Goal: Book appointment/travel/reservation

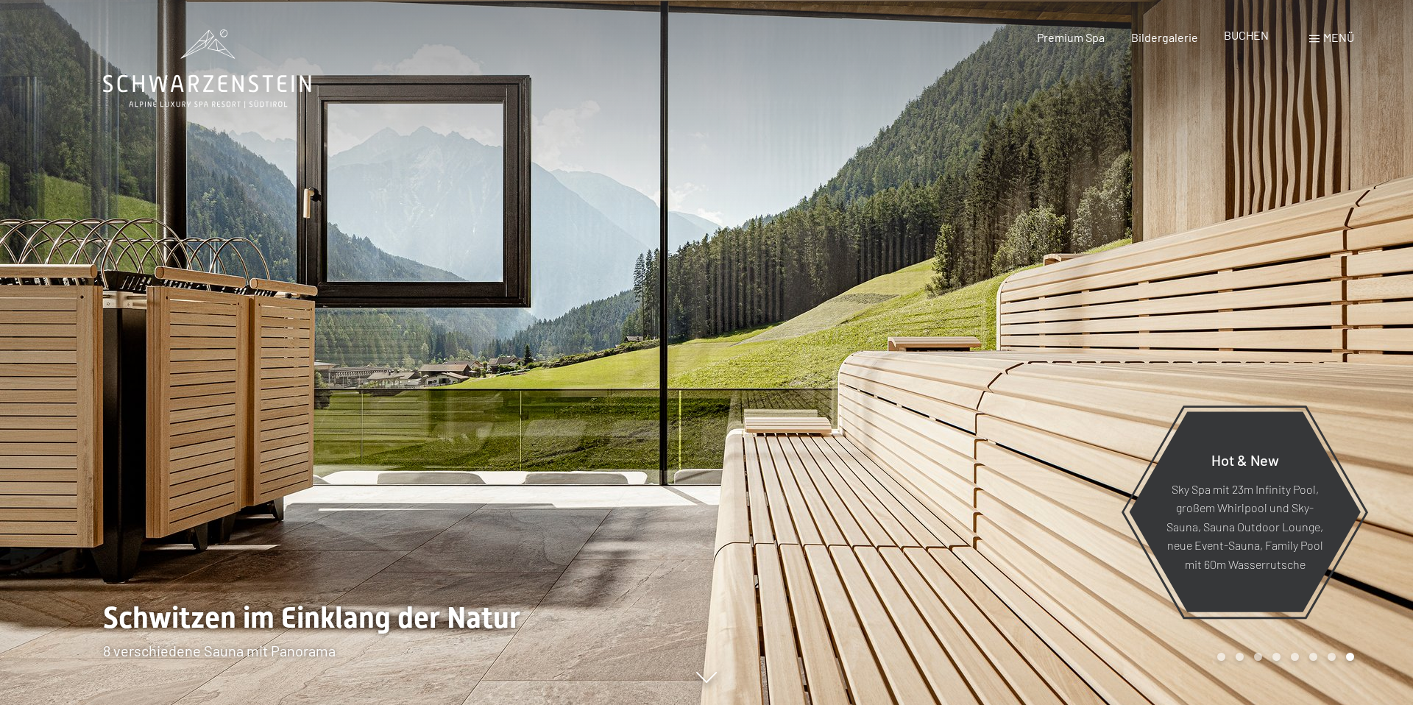
click at [1238, 35] on span "BUCHEN" at bounding box center [1246, 35] width 45 height 14
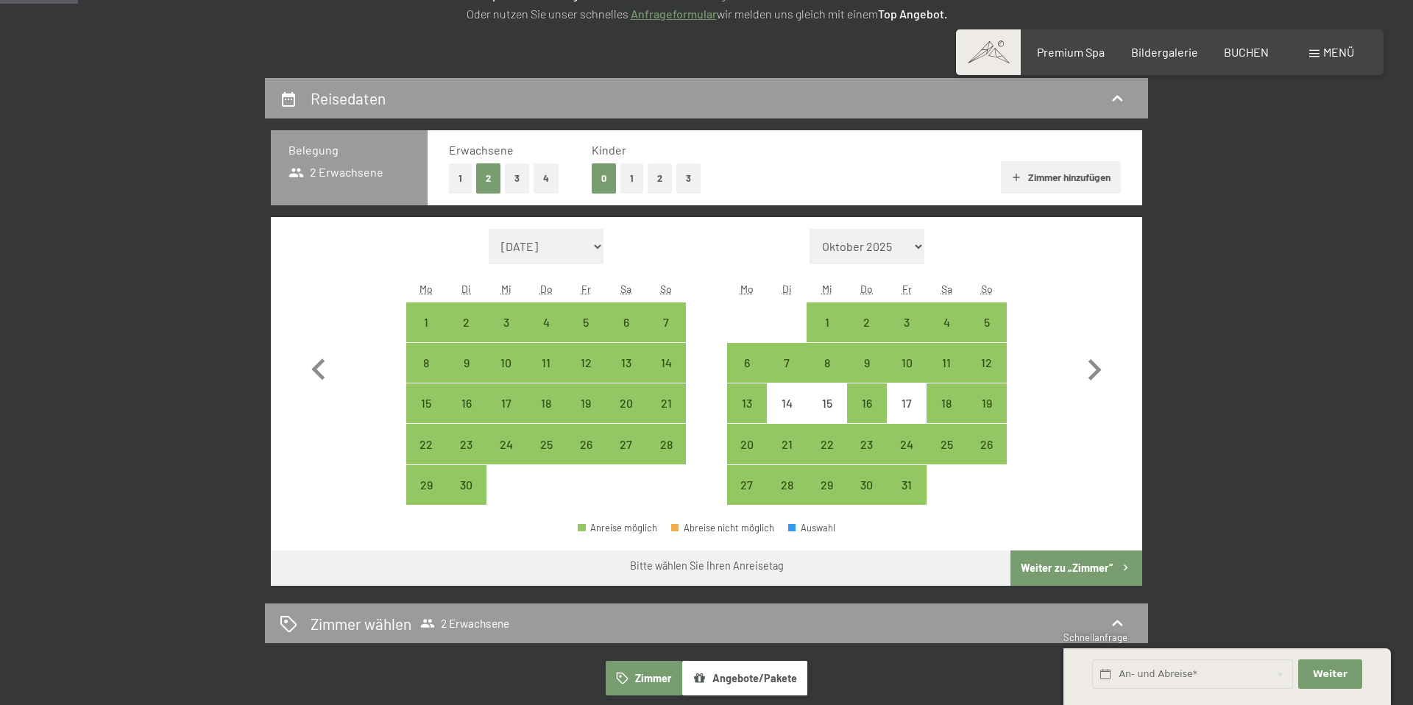
scroll to position [274, 0]
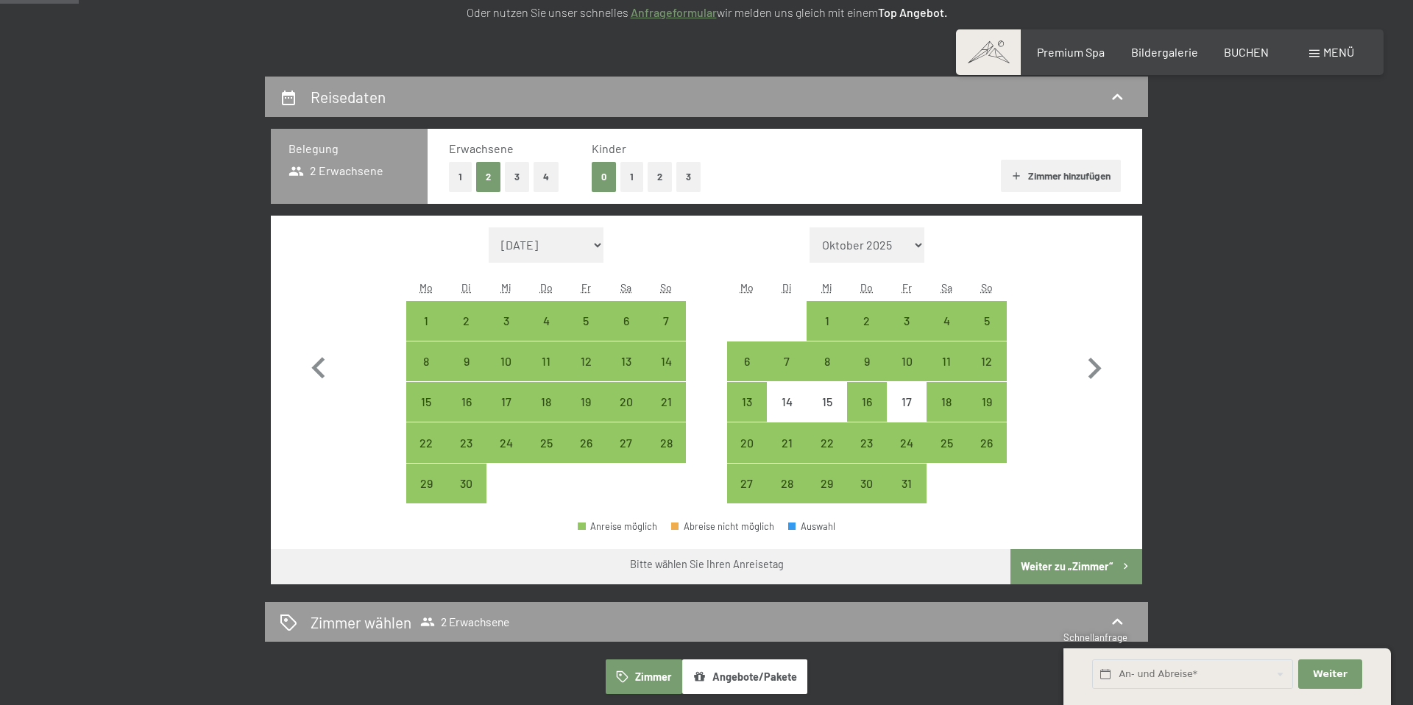
click at [741, 673] on button "Angebote/Pakete" at bounding box center [744, 676] width 125 height 34
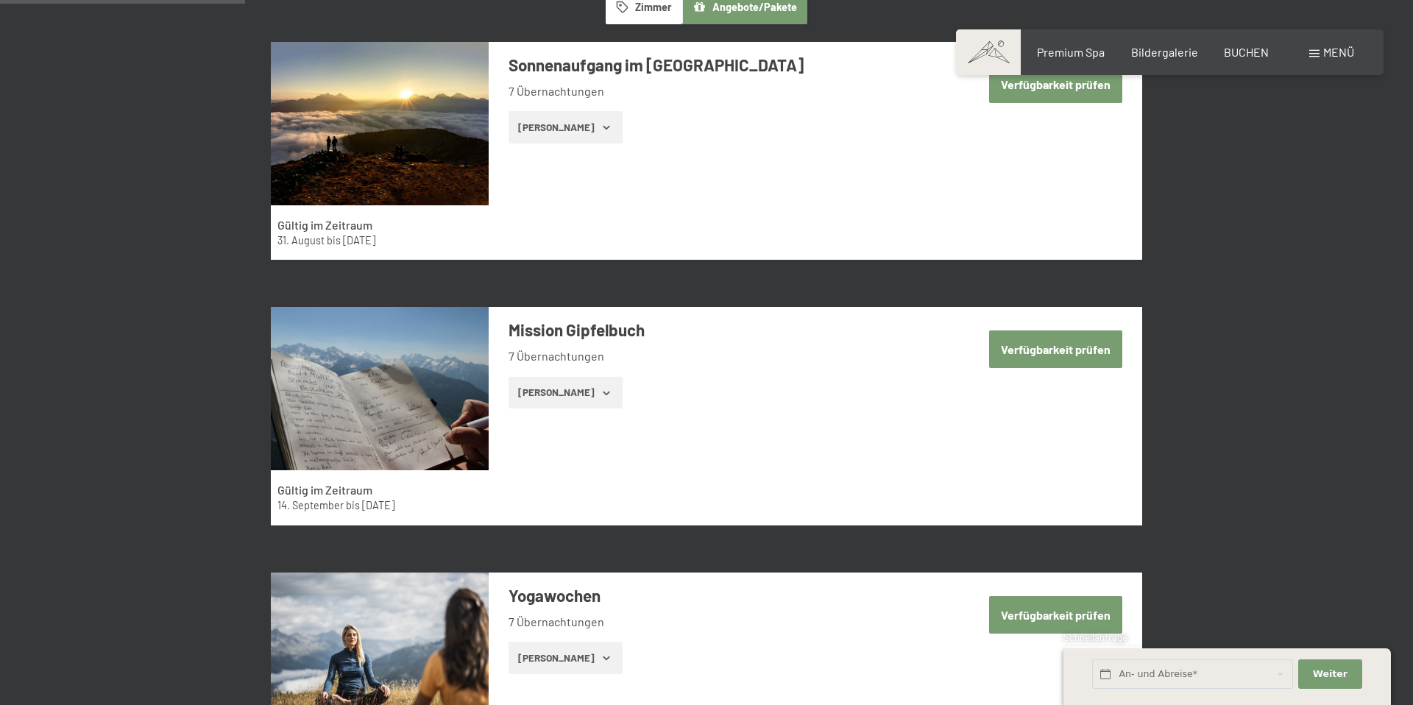
scroll to position [941, 0]
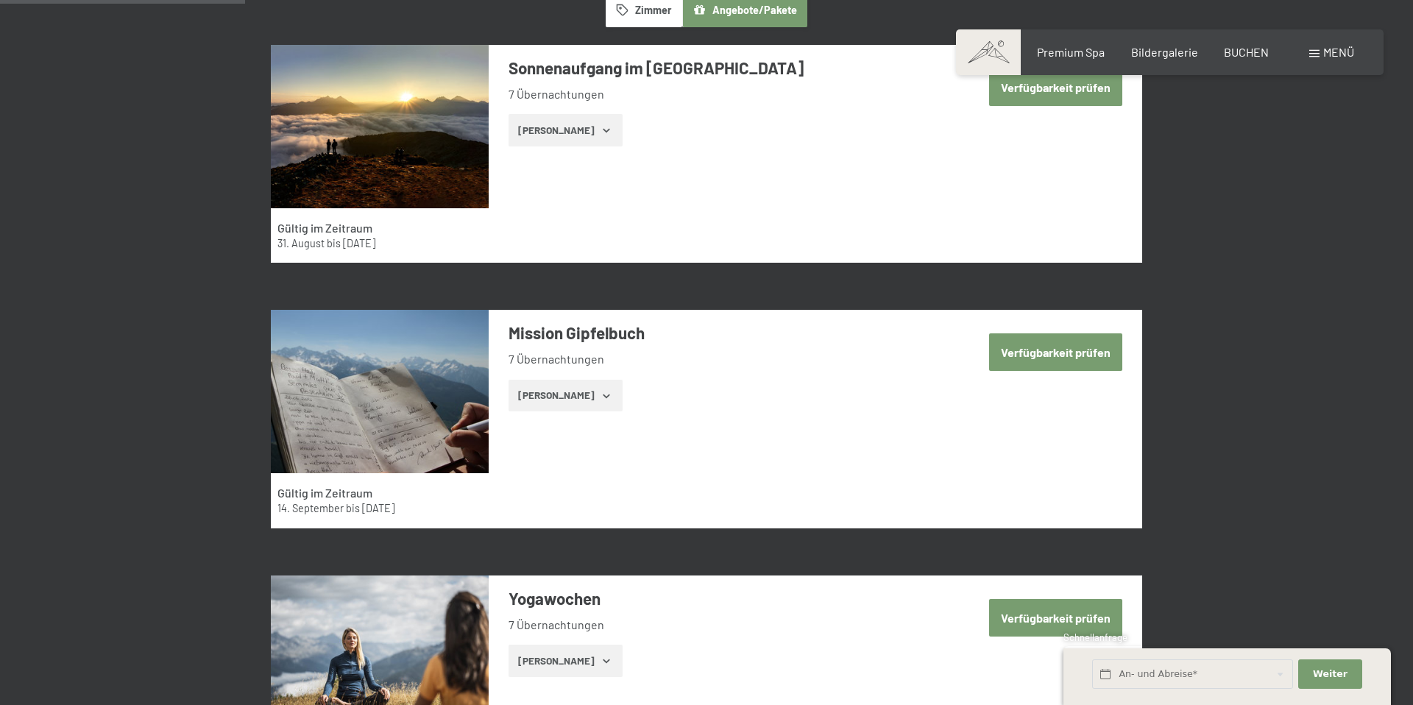
click at [1090, 361] on button "Verfügbarkeit prüfen" at bounding box center [1055, 352] width 133 height 38
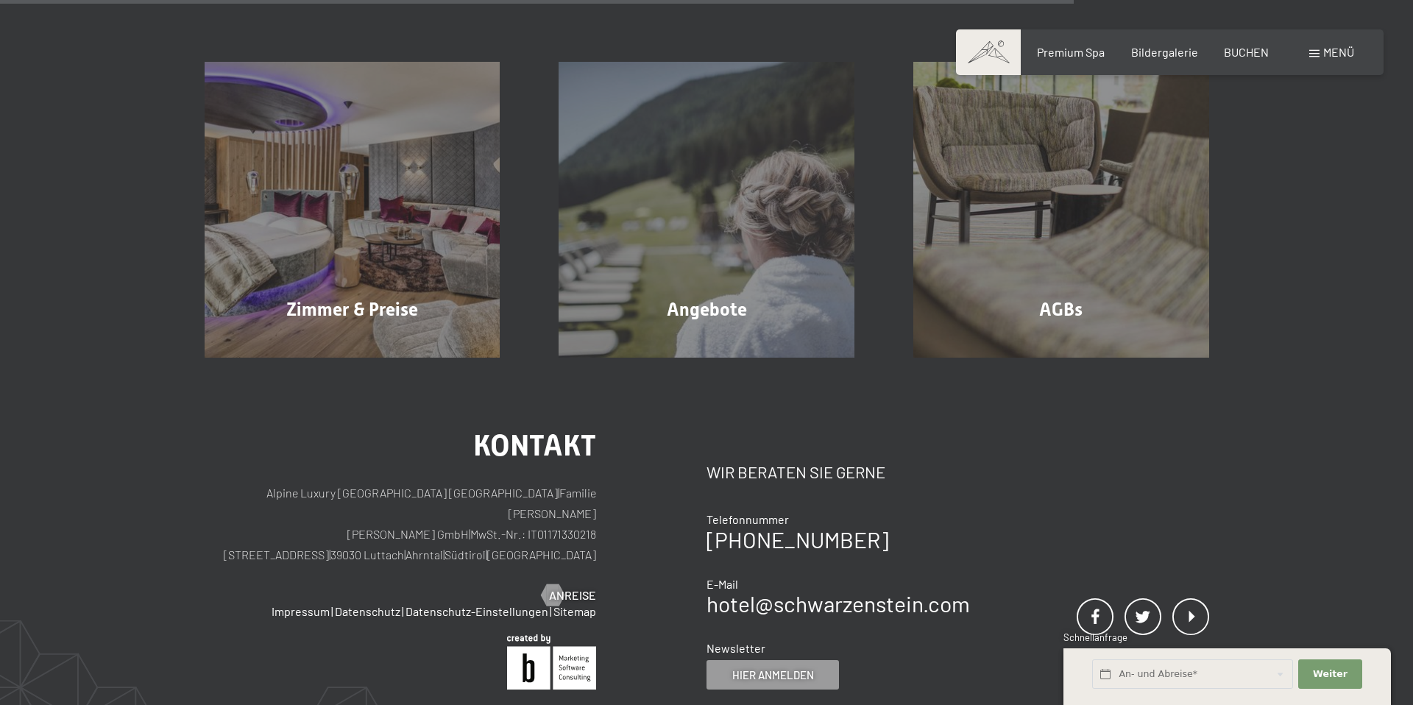
scroll to position [1063, 0]
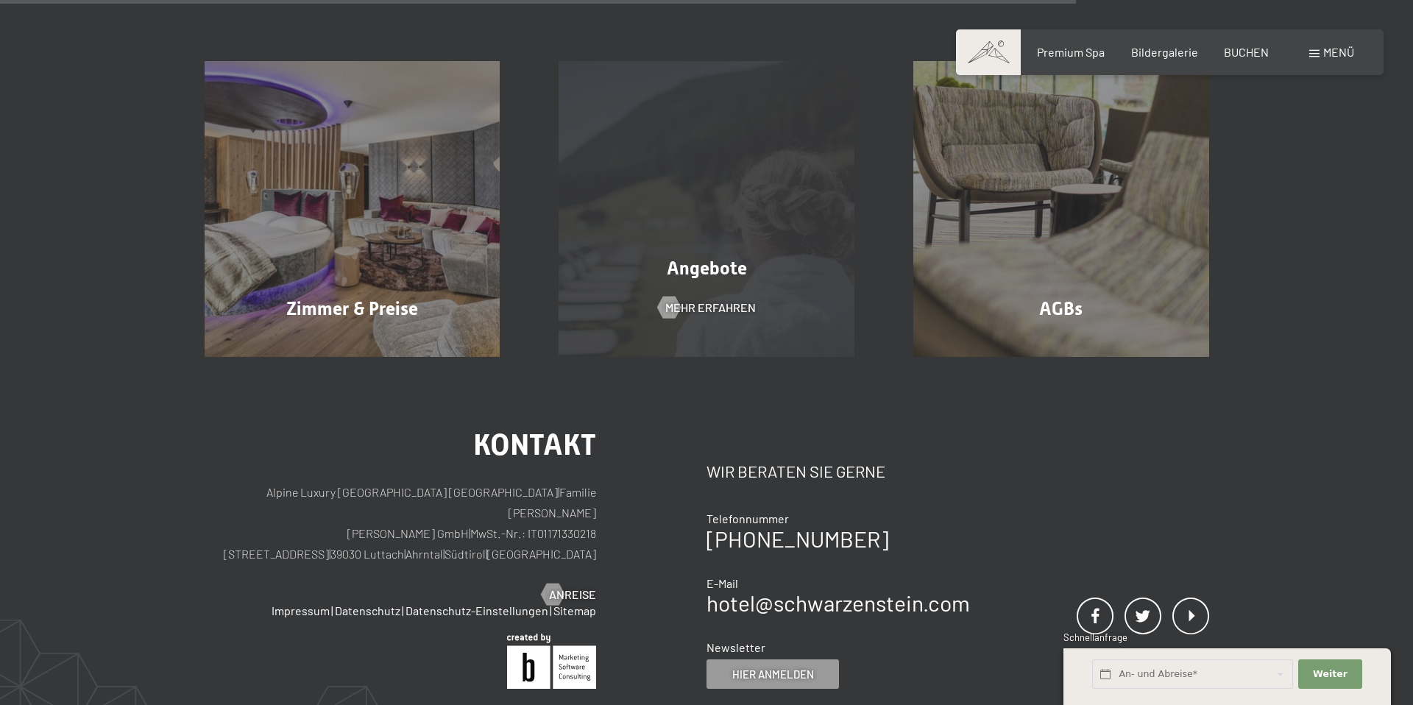
click at [801, 297] on div "Angebote Mehr erfahren" at bounding box center [706, 209] width 355 height 296
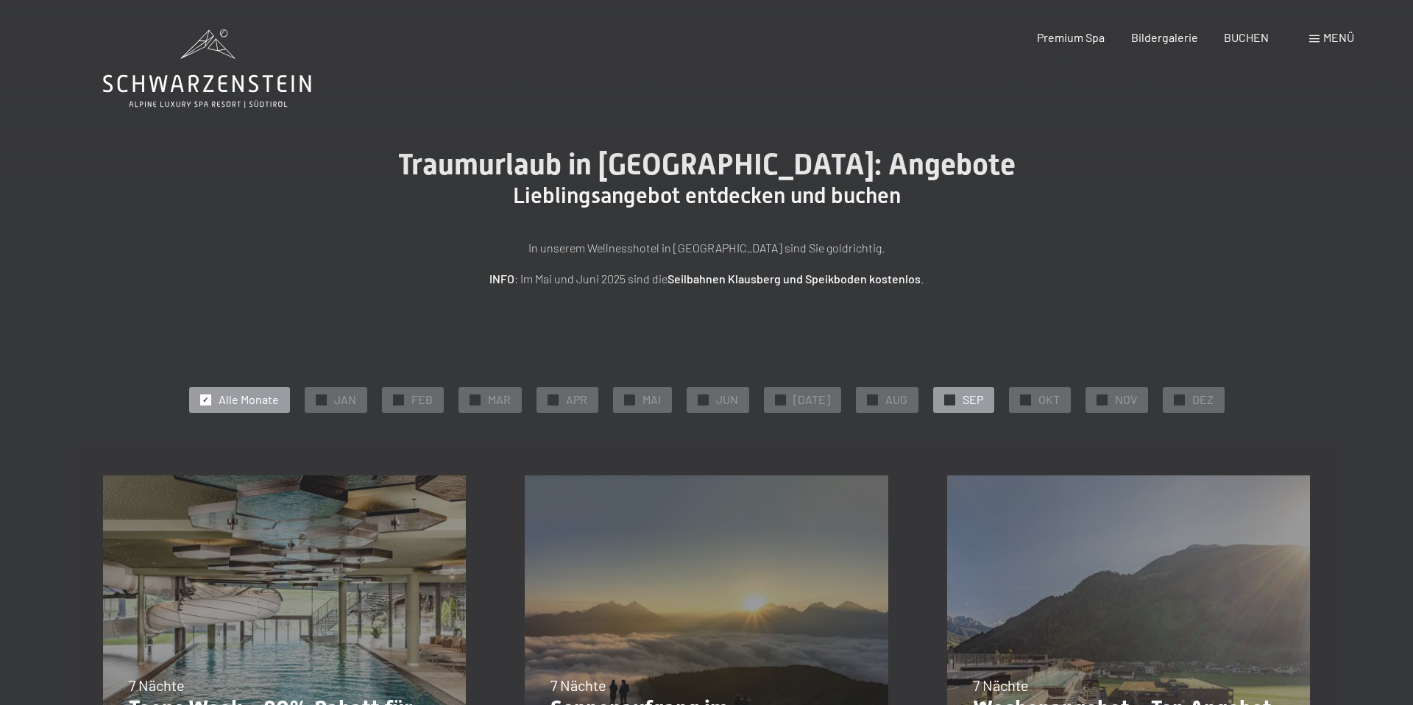
click at [950, 408] on div "✓ SEP" at bounding box center [963, 399] width 61 height 25
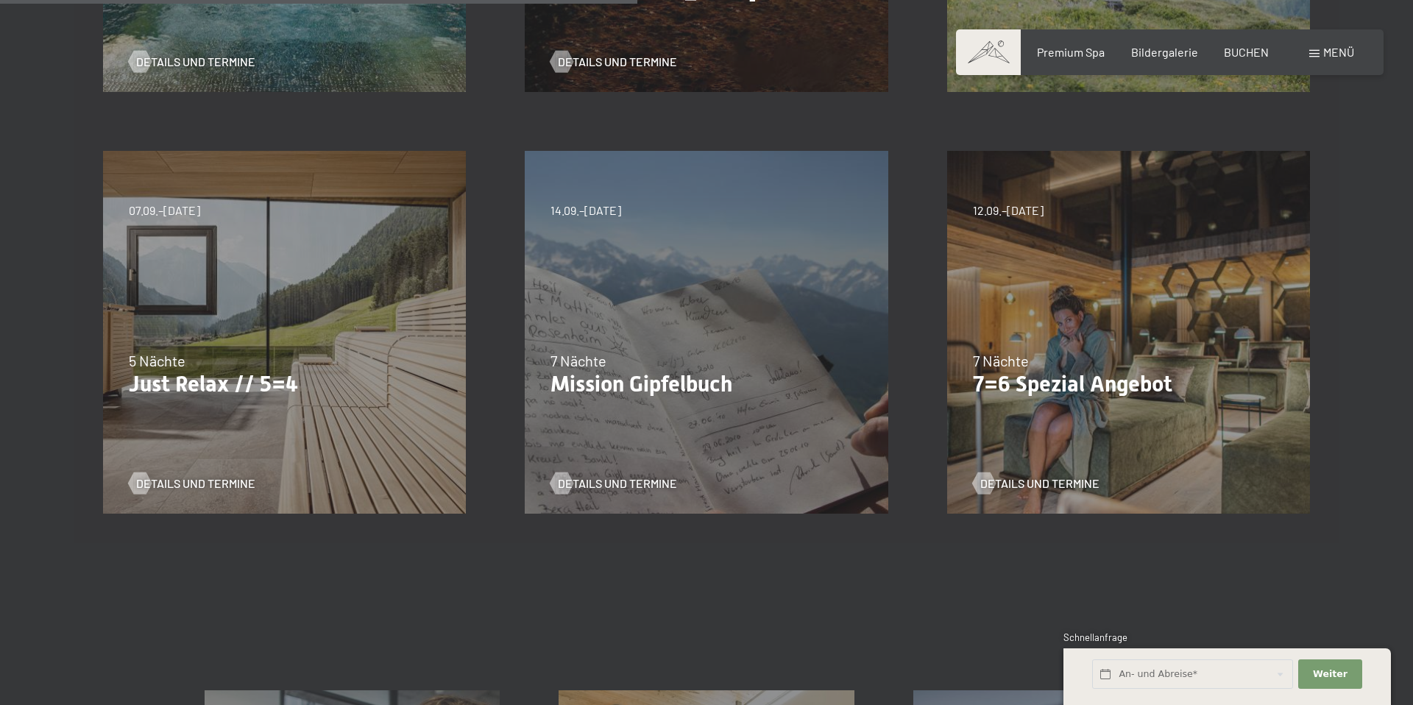
scroll to position [750, 0]
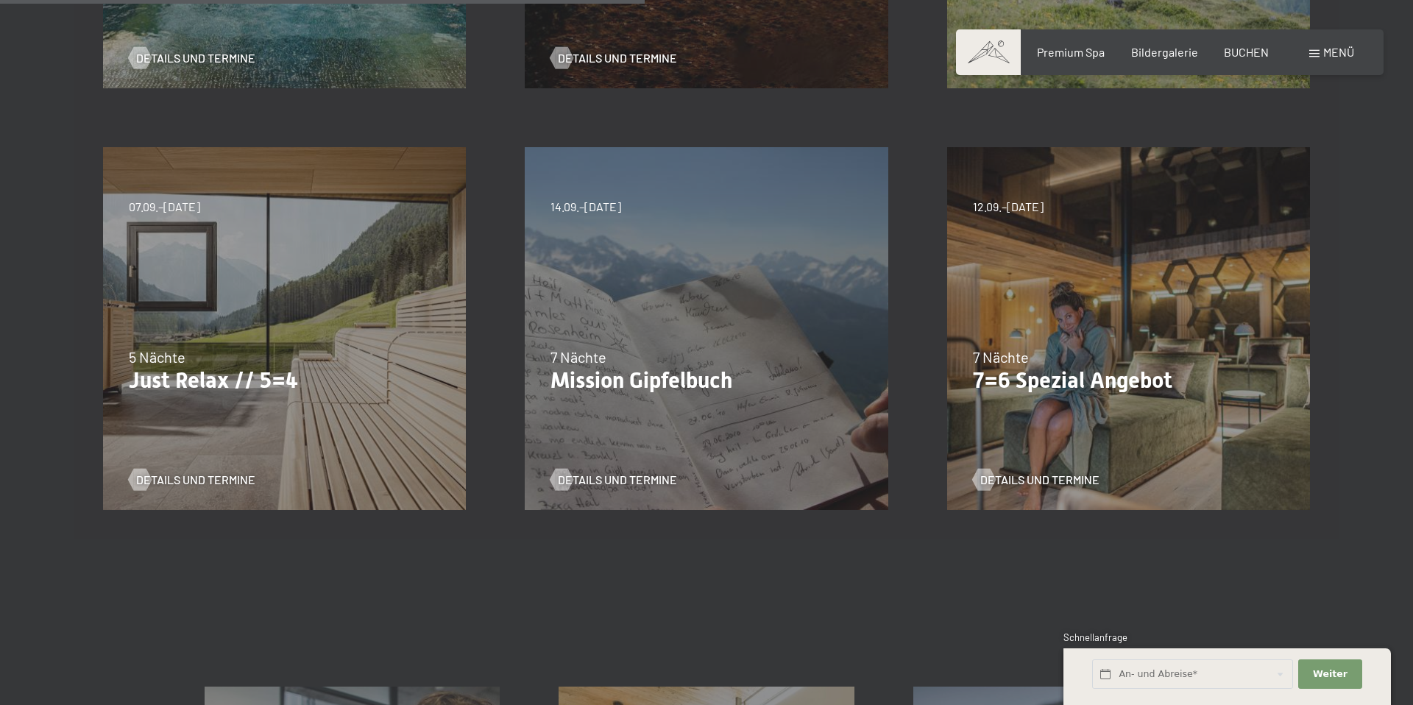
click at [269, 414] on div "07.09.–03.10.2025 21.12.–26.12.2025 11.01.–23.01.2026 08.03.–27.03.2026 08.11.–…" at bounding box center [285, 329] width 422 height 422
click at [224, 477] on span "Details und Termine" at bounding box center [210, 480] width 119 height 16
click at [1075, 477] on span "Details und Termine" at bounding box center [1054, 480] width 119 height 16
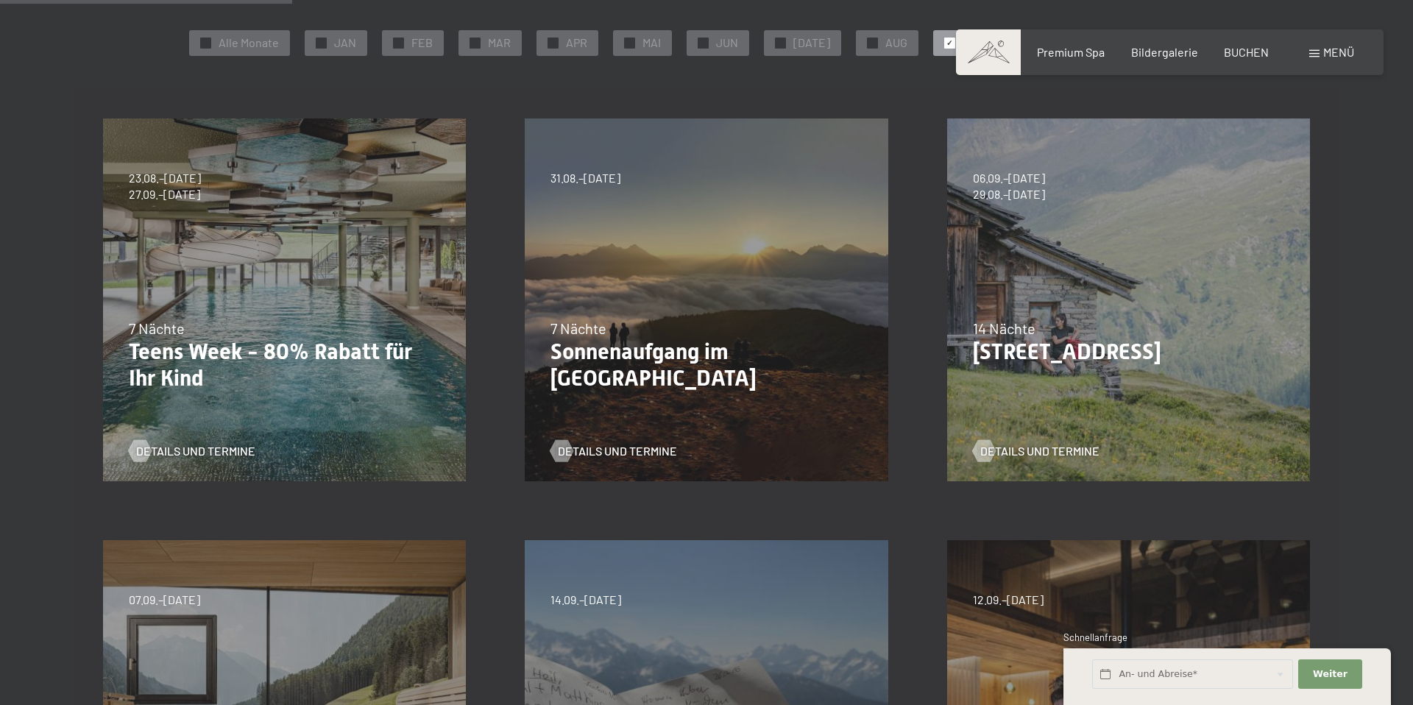
scroll to position [350, 0]
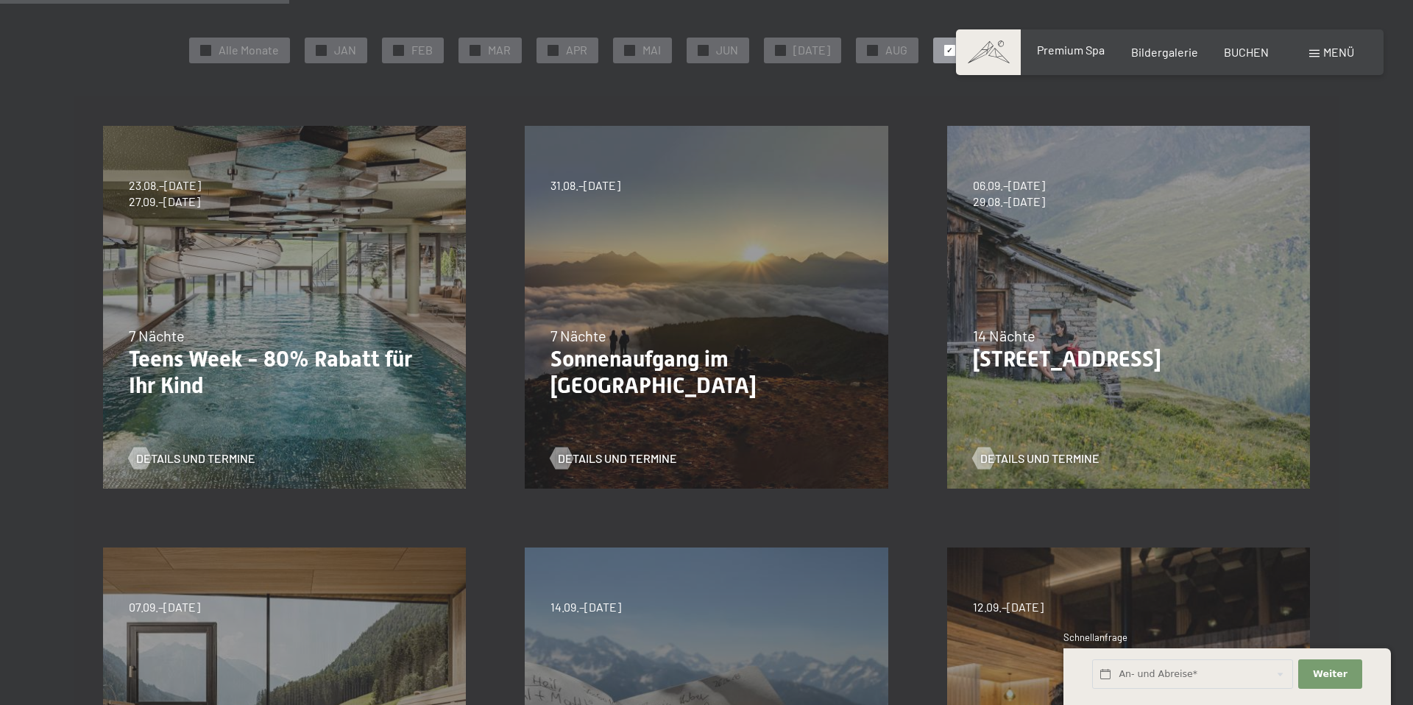
click at [1078, 49] on span "Premium Spa" at bounding box center [1071, 50] width 68 height 14
